Goal: Task Accomplishment & Management: Use online tool/utility

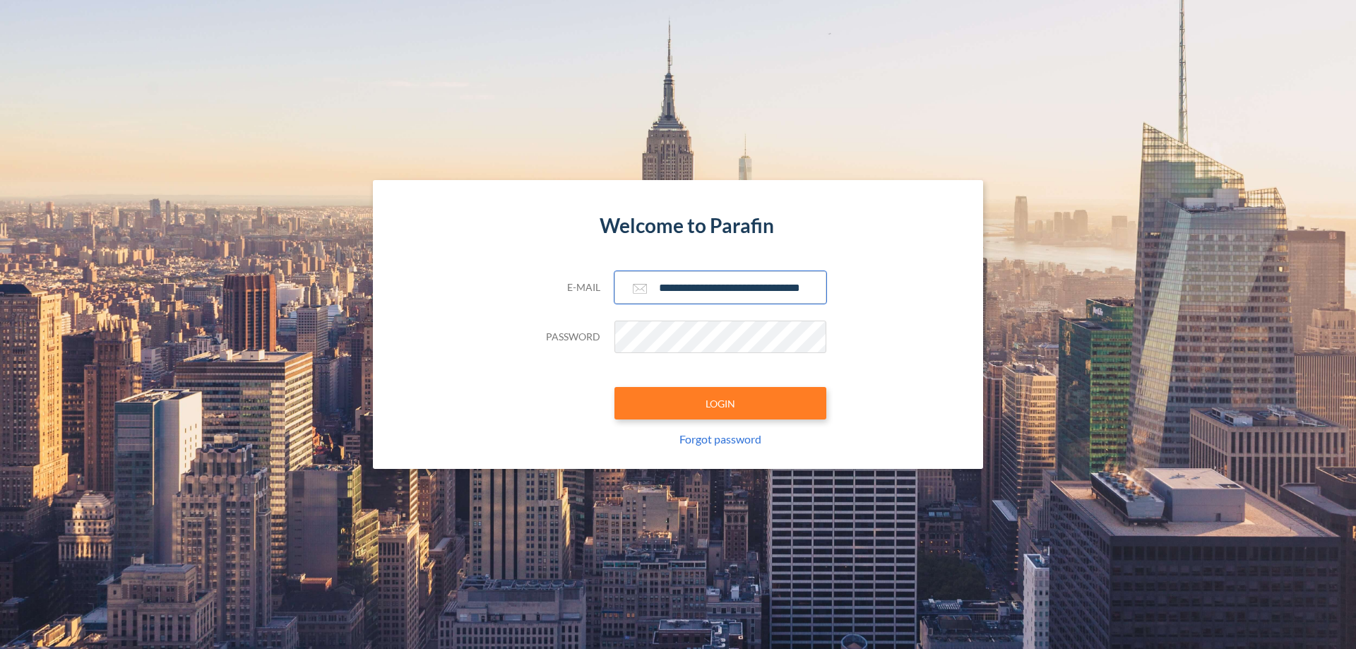
type input "**********"
click at [721, 403] on button "LOGIN" at bounding box center [721, 403] width 212 height 32
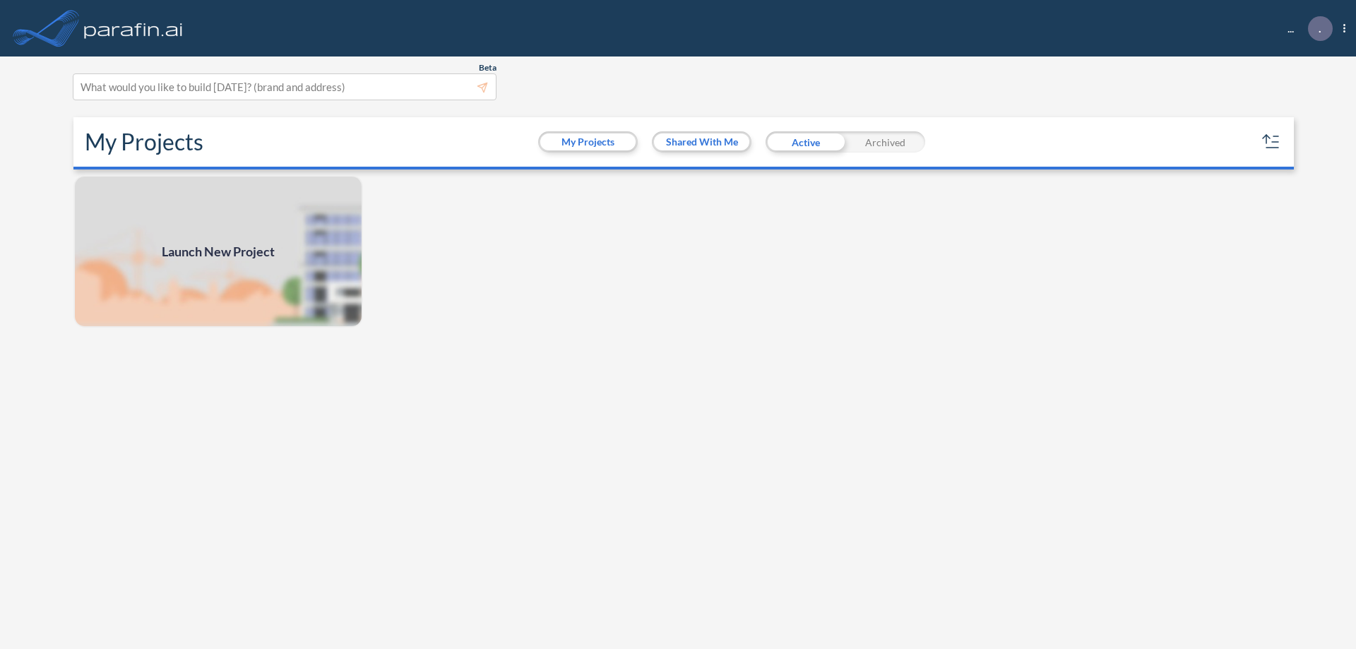
scroll to position [4, 0]
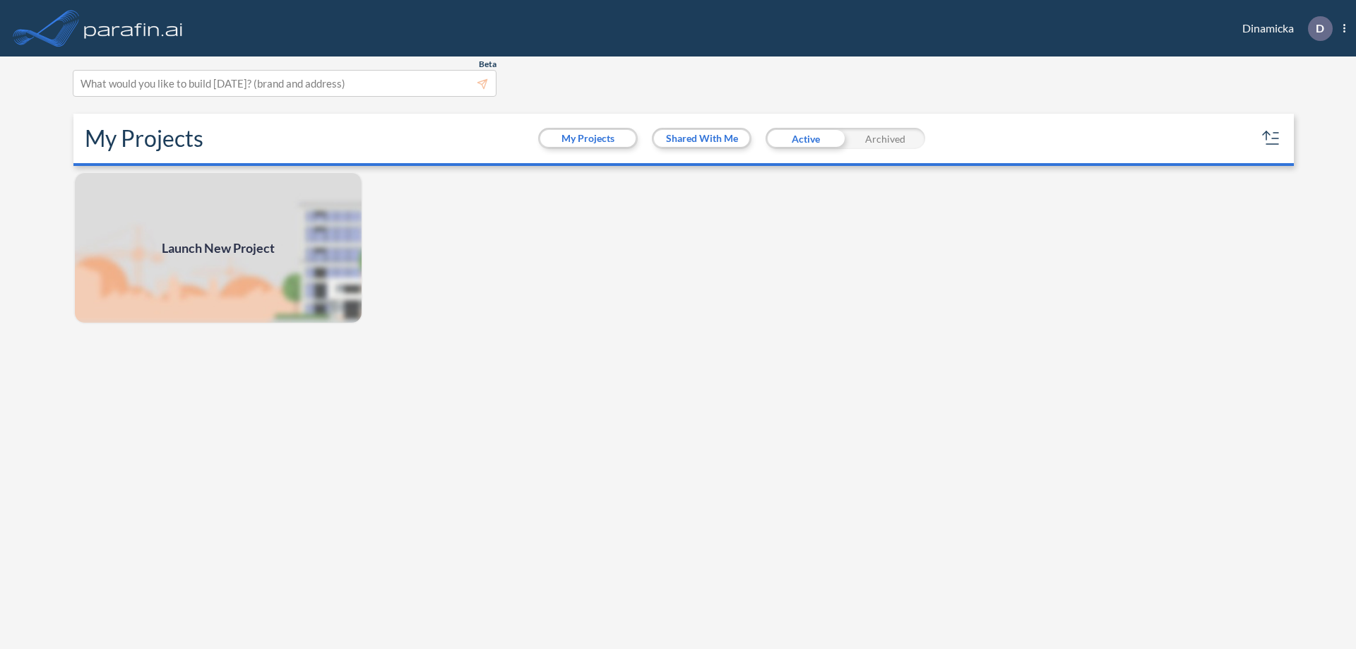
click at [218, 248] on span "Launch New Project" at bounding box center [218, 248] width 113 height 19
